Goal: Information Seeking & Learning: Learn about a topic

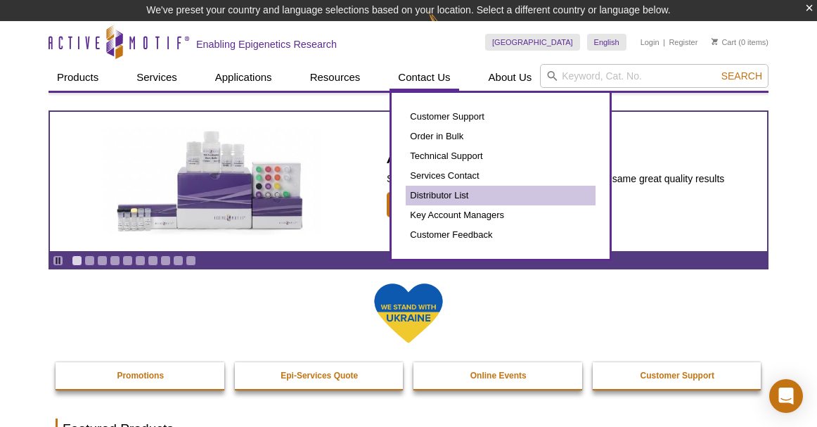
click at [448, 190] on link "Distributor List" at bounding box center [501, 196] width 190 height 20
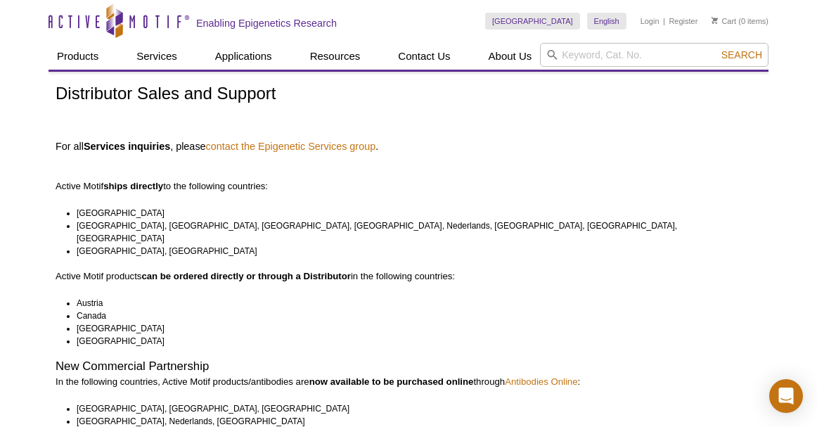
click at [84, 23] on icon "Active Motif Logo" at bounding box center [119, 21] width 141 height 34
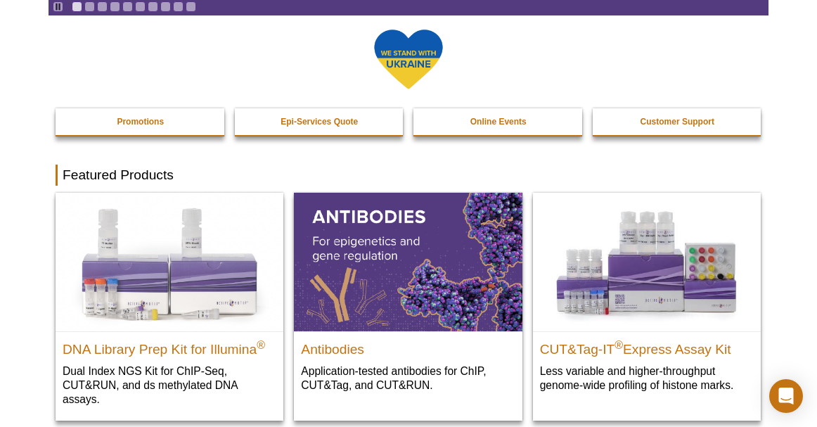
scroll to position [236, 0]
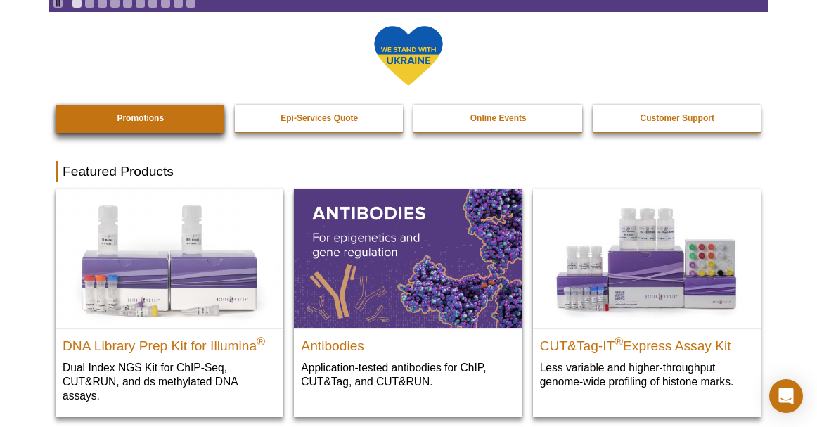
click at [139, 118] on strong "Promotions" at bounding box center [140, 118] width 47 height 10
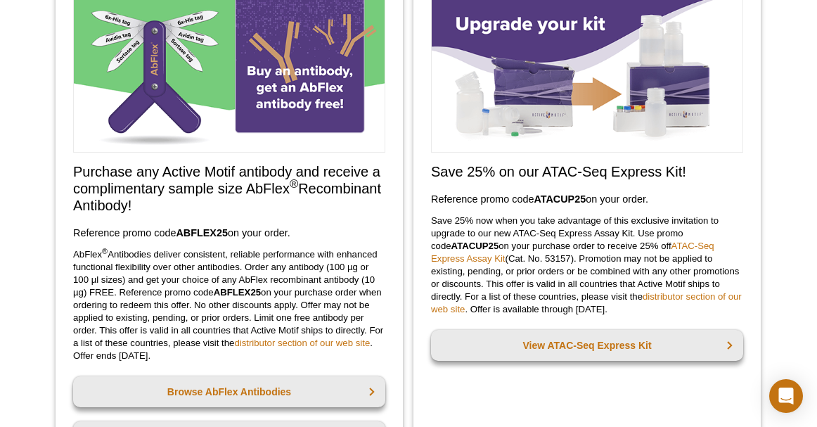
scroll to position [136, 0]
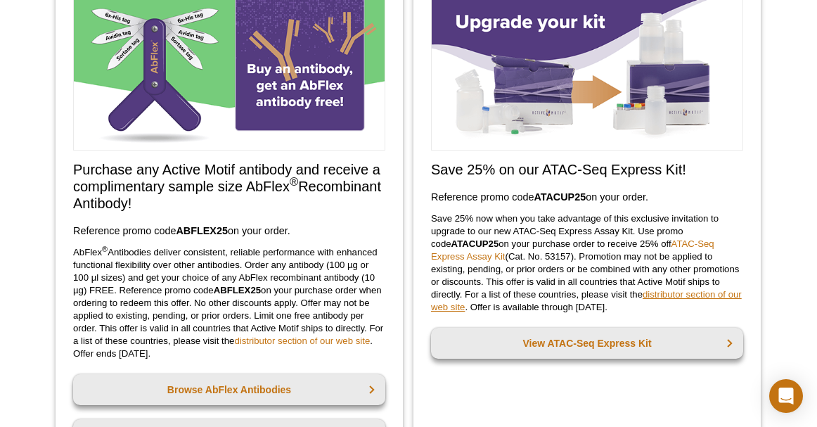
click at [652, 296] on link "distributor section of our web site" at bounding box center [586, 300] width 311 height 23
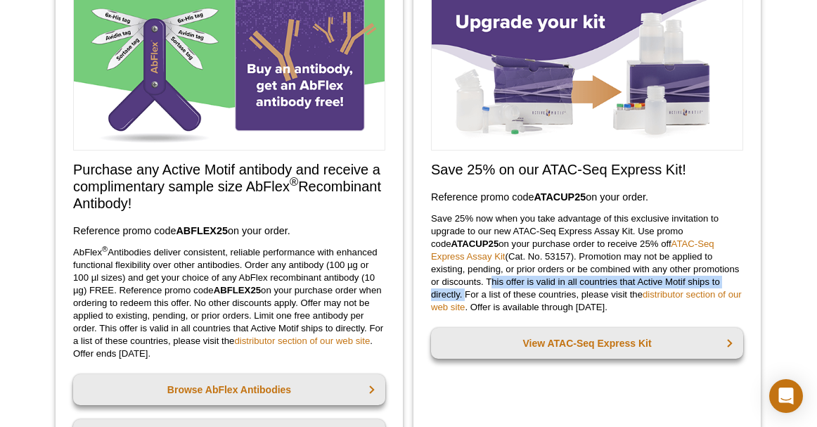
drag, startPoint x: 477, startPoint y: 282, endPoint x: 744, endPoint y: 282, distance: 267.1
click at [744, 282] on div "Save 25% on our ATAC-Seq Express Kit! Reference promo code  ATACUP25  on your o…" at bounding box center [586, 228] width 347 height 505
copy p "This offer is valid in all countries that Active Motif ships to directly."
